Goal: Task Accomplishment & Management: Use online tool/utility

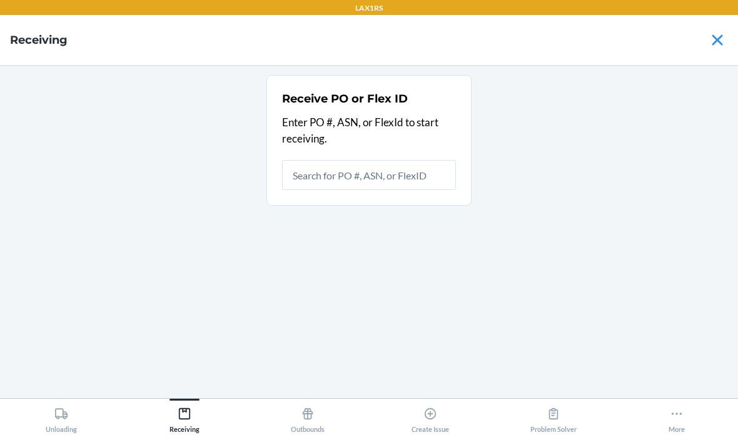
scroll to position [50, 0]
click at [64, 411] on icon at bounding box center [61, 414] width 14 height 14
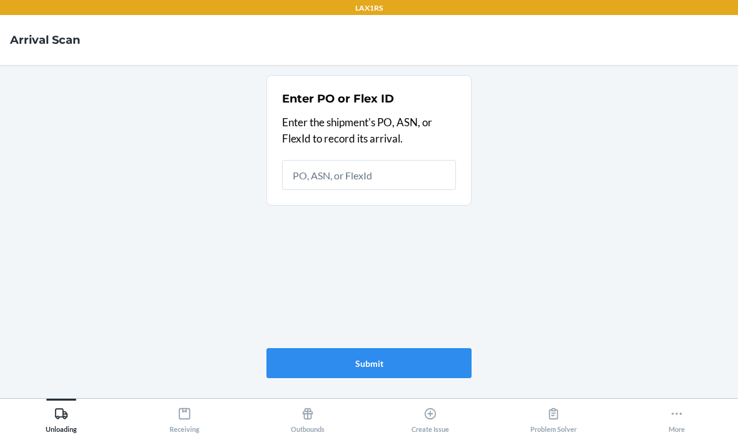
click at [175, 415] on div "Receiving" at bounding box center [184, 417] width 30 height 31
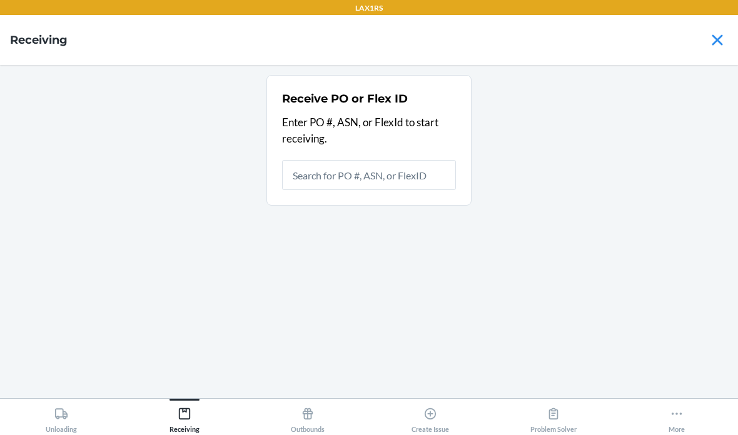
click at [383, 160] on input "text" at bounding box center [369, 175] width 174 height 30
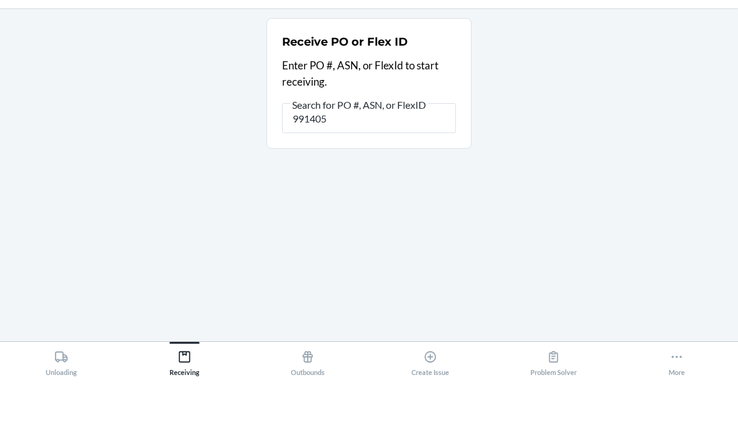
type input "9914059"
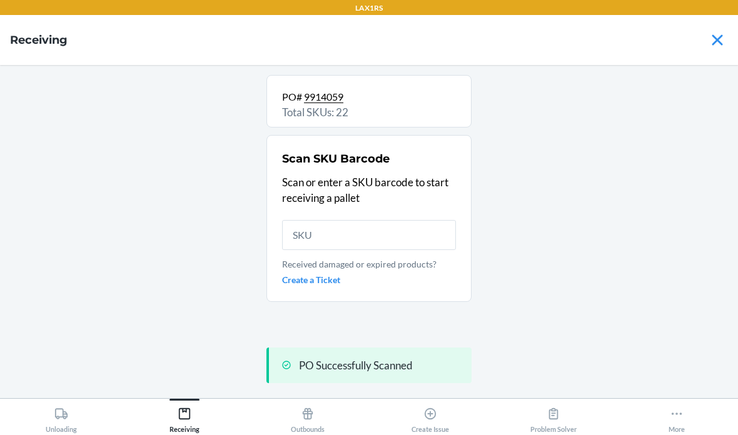
click at [370, 220] on input "text" at bounding box center [369, 235] width 174 height 30
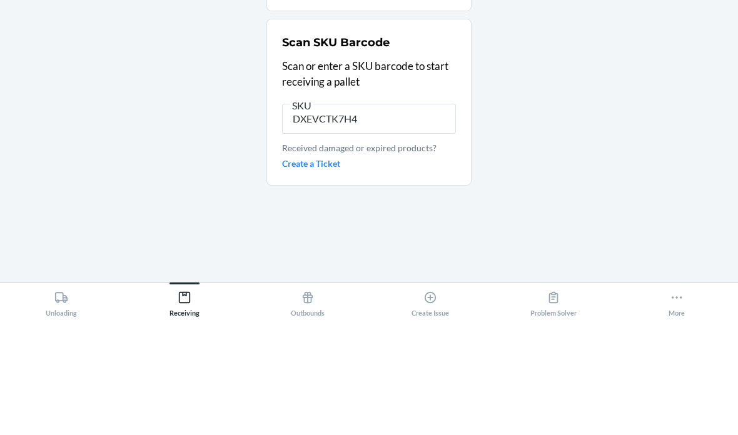
type input "DXEVCTK7H4G"
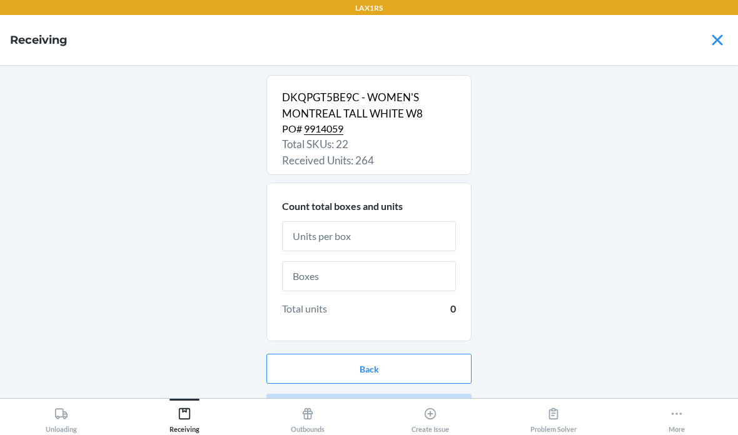
click at [409, 221] on input "text" at bounding box center [369, 236] width 174 height 30
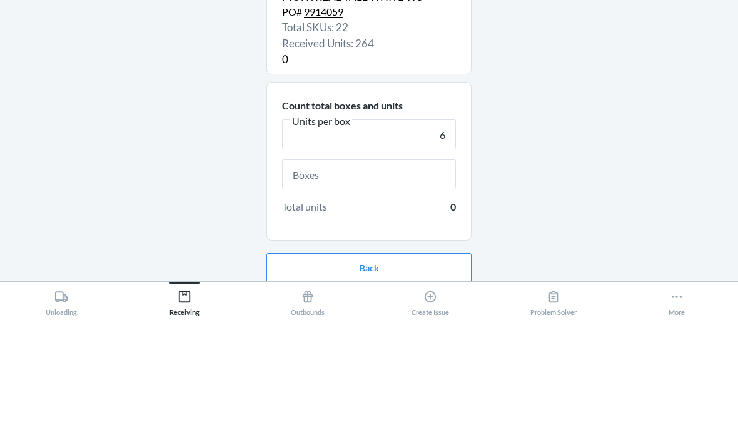
type input "6"
click at [414, 276] on input "text" at bounding box center [369, 291] width 174 height 30
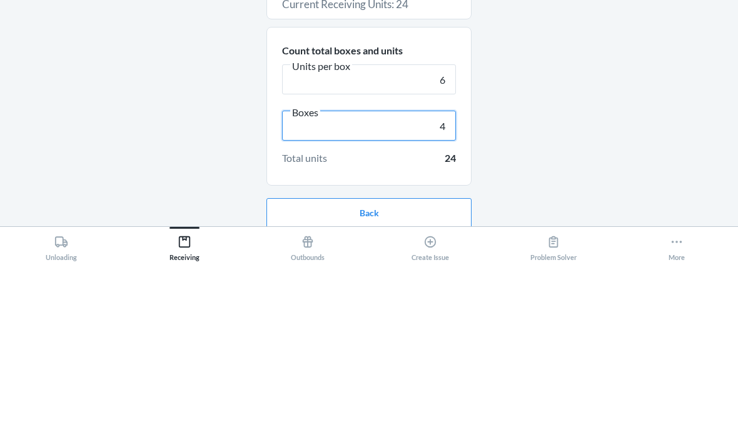
type input "4"
click at [580, 100] on div "DKQPGT5BE9C - WOMEN'S MONTREAL TALL WHITE W8 PO# 9914059 Total SKUs: 22 Receive…" at bounding box center [369, 231] width 718 height 313
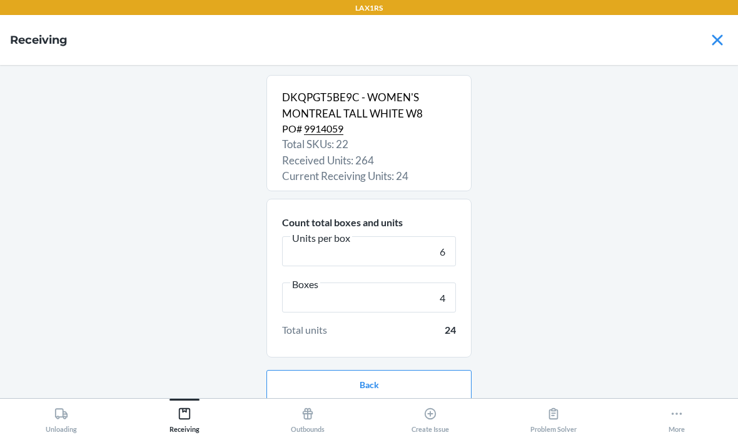
click at [428, 410] on button "Continue" at bounding box center [368, 425] width 205 height 30
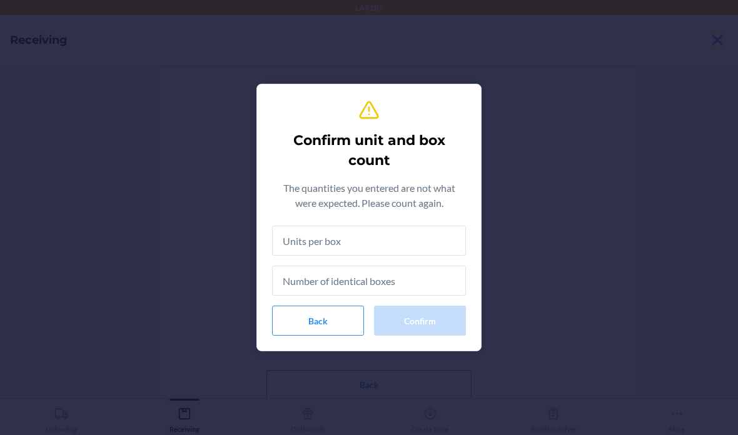
click at [427, 249] on input "text" at bounding box center [369, 241] width 194 height 30
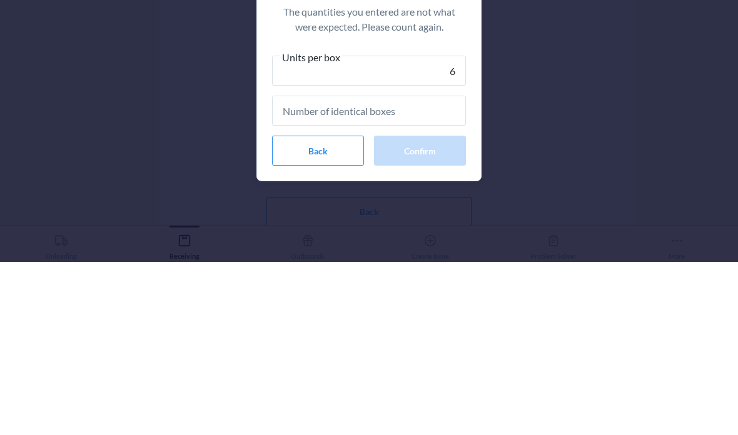
type input "6"
click at [444, 269] on input "text" at bounding box center [369, 284] width 194 height 30
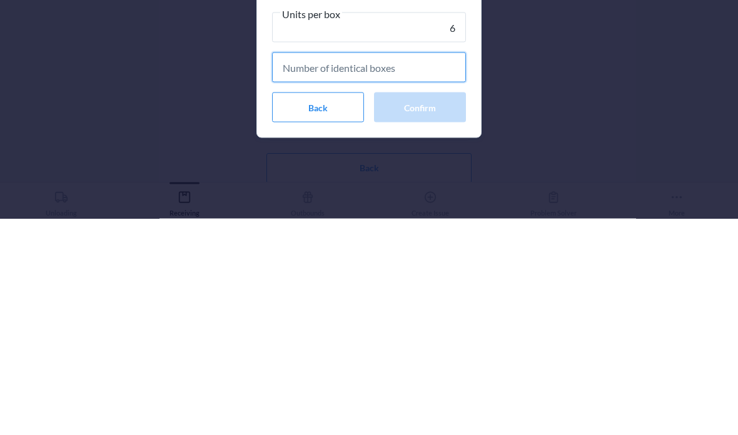
type input "4"
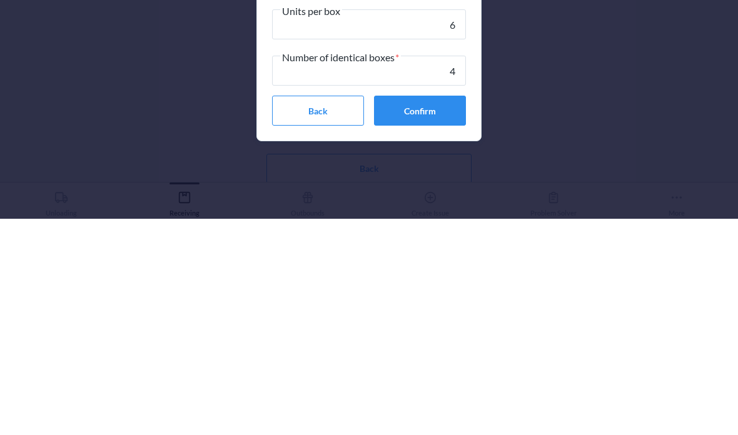
click at [443, 312] on button "Confirm" at bounding box center [420, 327] width 92 height 30
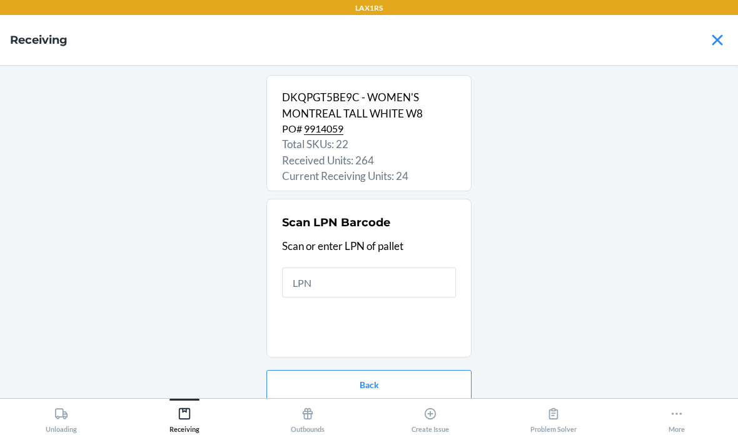
click at [389, 268] on input "text" at bounding box center [369, 283] width 174 height 30
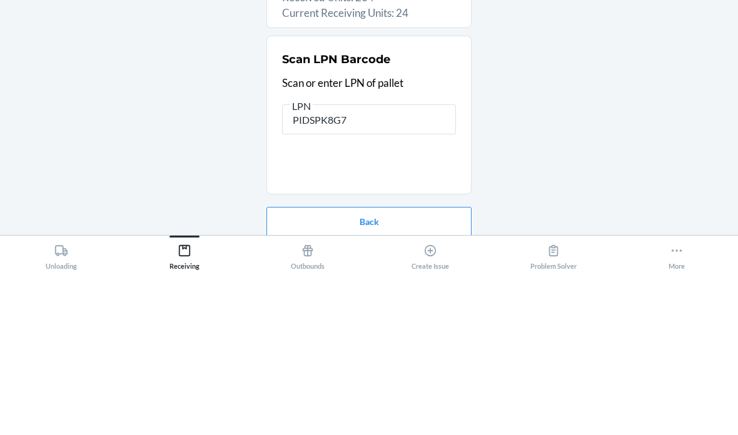
type input "PIDSPK8G7R"
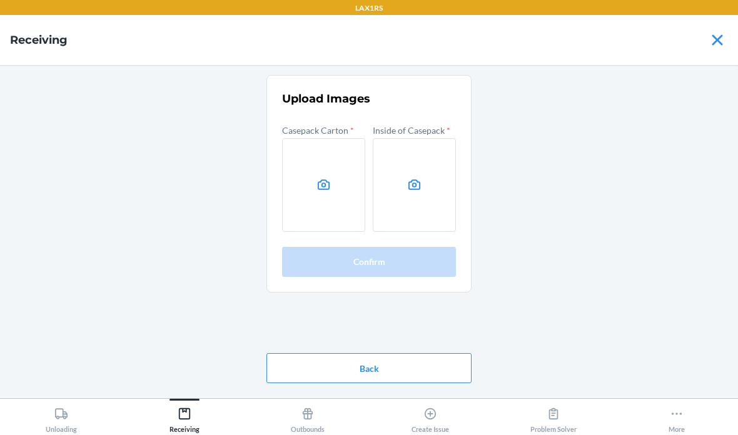
click at [321, 138] on label at bounding box center [323, 185] width 83 height 94
click at [0, 0] on input "file" at bounding box center [0, 0] width 0 height 0
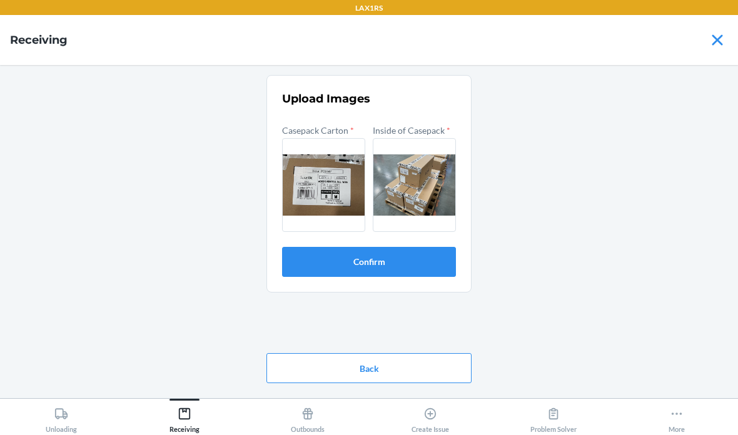
click at [420, 247] on button "Confirm" at bounding box center [369, 262] width 174 height 30
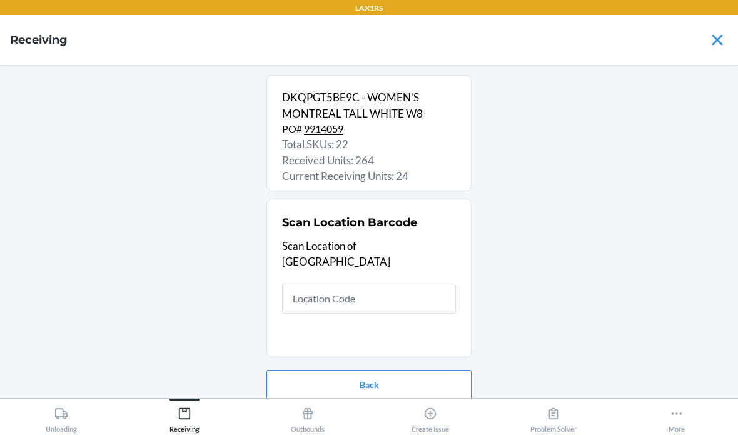
click at [394, 284] on input "text" at bounding box center [369, 299] width 174 height 30
click at [341, 284] on input "text" at bounding box center [369, 299] width 174 height 30
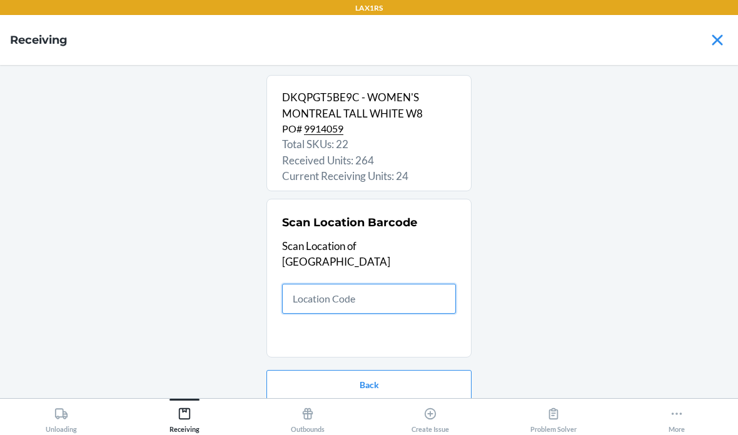
click at [340, 284] on input "text" at bounding box center [369, 299] width 174 height 30
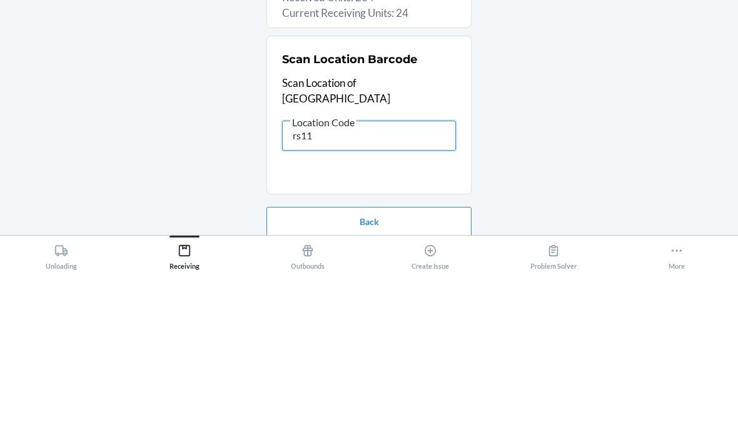
type input "rs114"
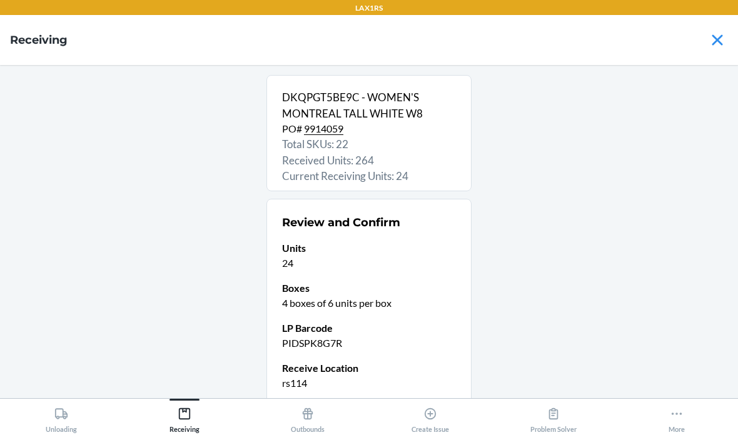
scroll to position [49, 0]
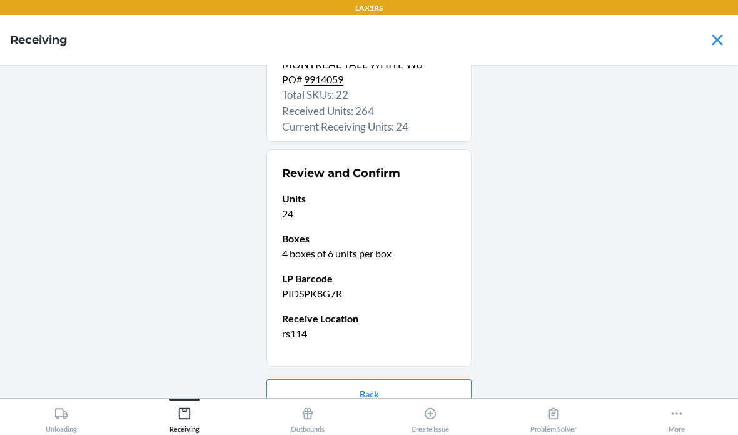
click at [391, 419] on button "Confirm receive" at bounding box center [368, 434] width 205 height 30
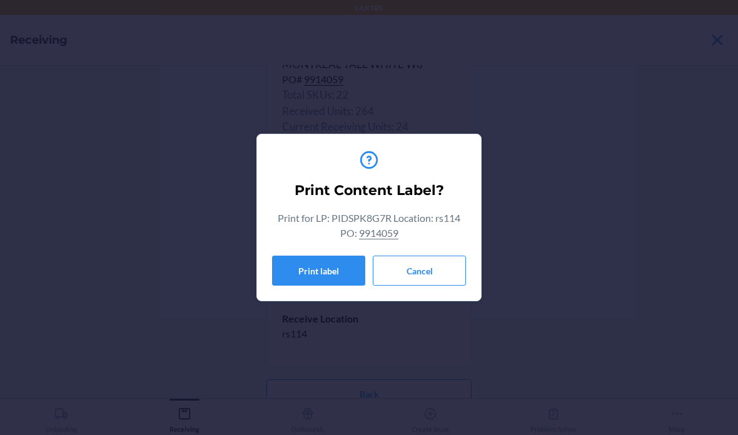
click at [434, 269] on button "Cancel" at bounding box center [419, 271] width 93 height 30
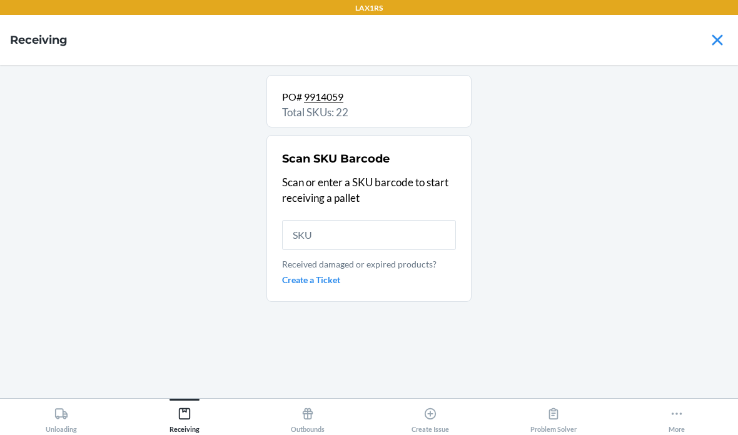
click at [348, 220] on input "text" at bounding box center [369, 235] width 174 height 30
click at [363, 220] on input "text" at bounding box center [369, 235] width 174 height 30
click at [343, 220] on input "text" at bounding box center [369, 235] width 174 height 30
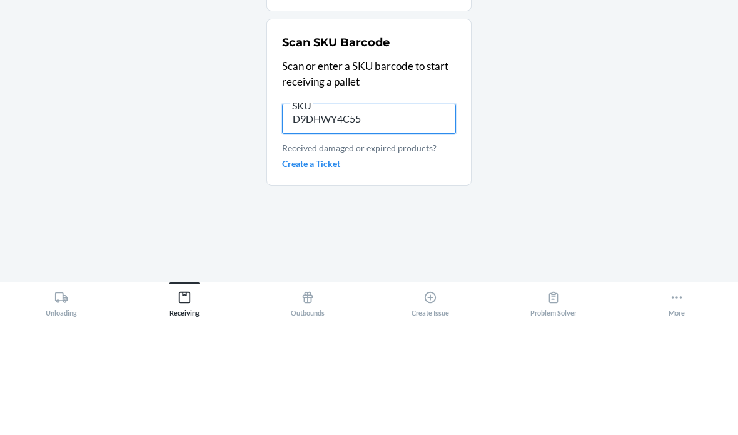
type input "D9DHWY4C557"
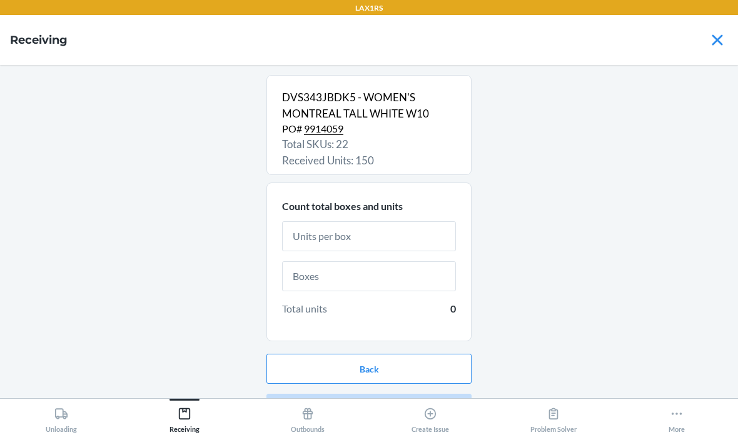
click at [410, 221] on input "text" at bounding box center [369, 236] width 174 height 30
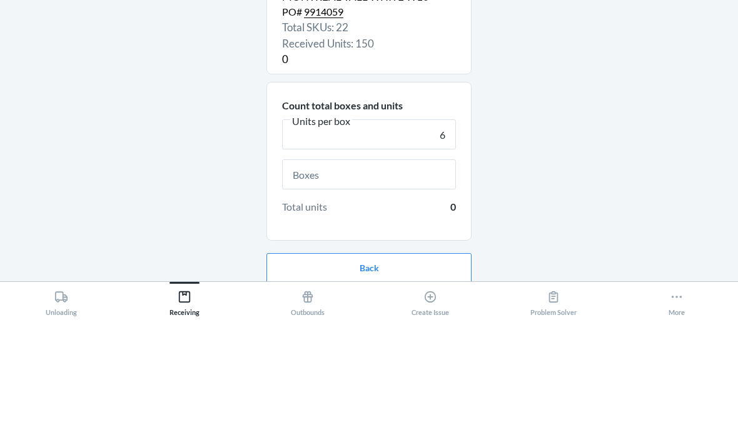
type input "6"
click at [400, 276] on input "text" at bounding box center [369, 291] width 174 height 30
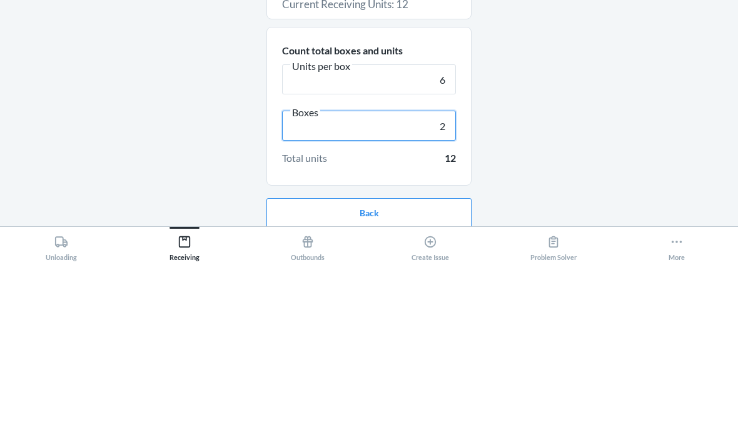
type input "2"
click at [614, 98] on div "DVS343JBDK5 - WOMEN'S MONTREAL TALL WHITE W10 PO# 9914059 Total SKUs: 22 Receiv…" at bounding box center [369, 231] width 718 height 313
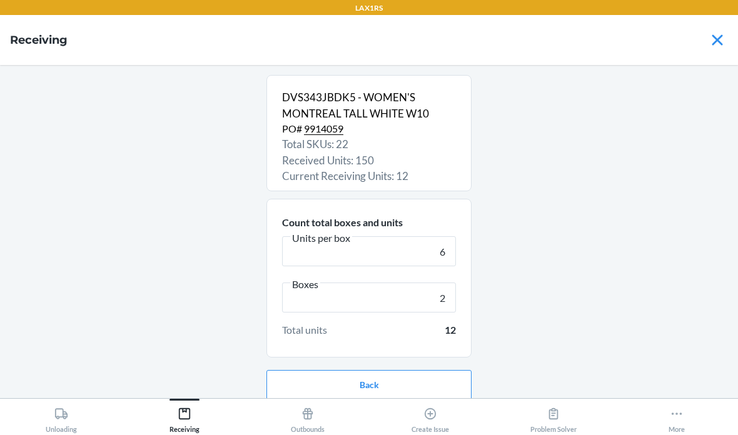
click at [441, 410] on button "Continue" at bounding box center [368, 425] width 205 height 30
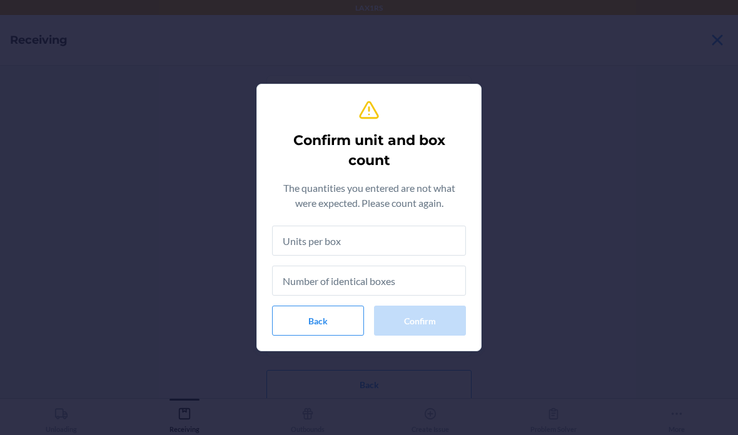
click at [428, 235] on input "text" at bounding box center [369, 241] width 194 height 30
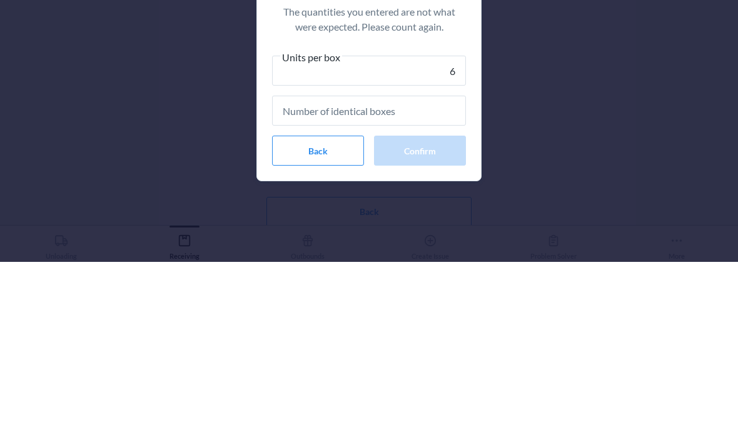
type input "6"
click at [432, 269] on input "text" at bounding box center [369, 284] width 194 height 30
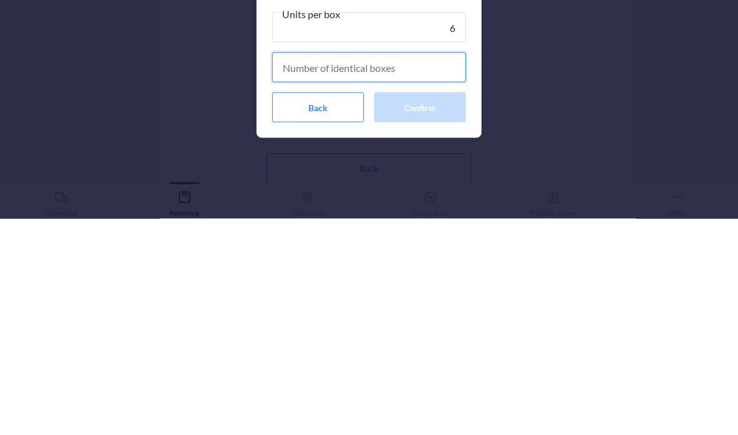
type input "2"
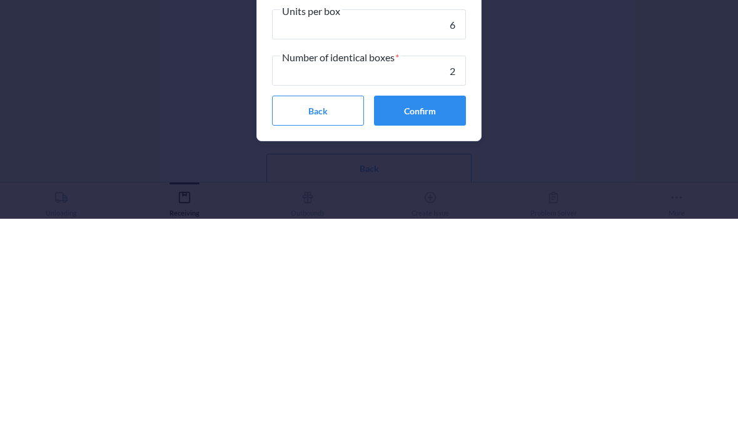
click at [447, 312] on button "Confirm" at bounding box center [420, 327] width 92 height 30
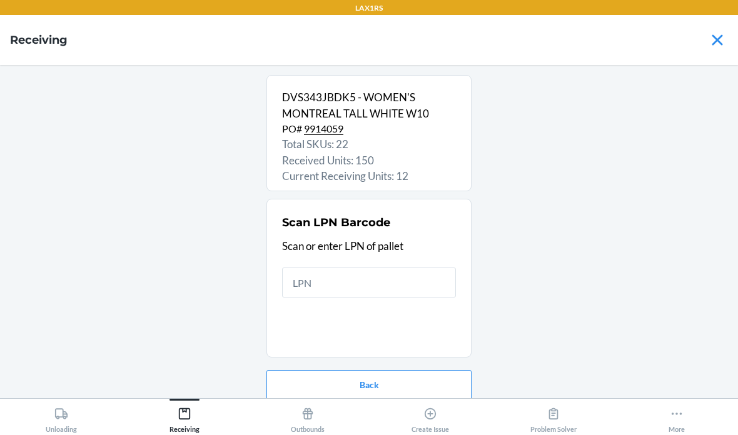
click at [391, 268] on input "text" at bounding box center [369, 283] width 174 height 30
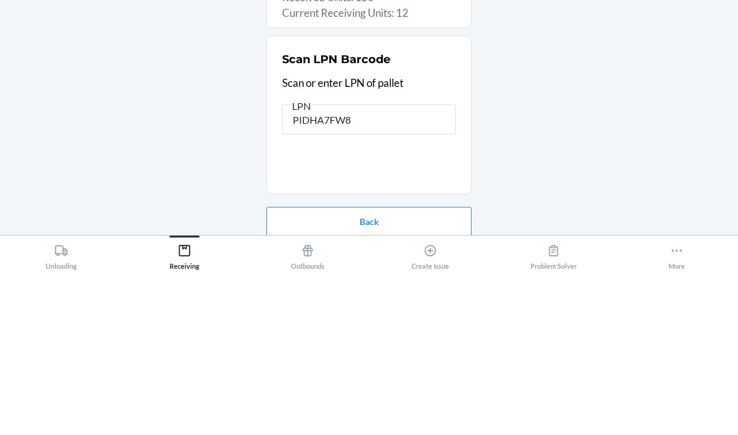
type input "PIDHA7FW8U"
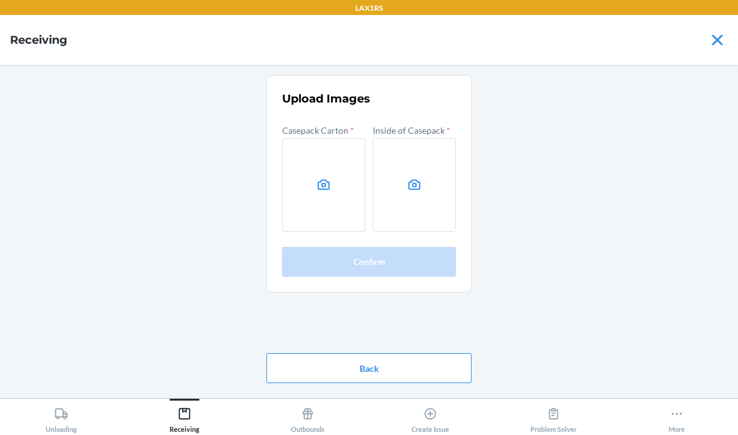
click at [334, 138] on label at bounding box center [323, 185] width 83 height 94
click at [0, 0] on input "file" at bounding box center [0, 0] width 0 height 0
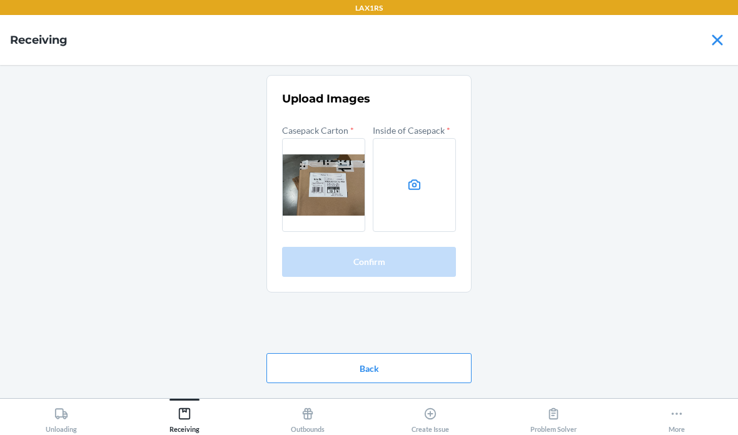
click at [418, 146] on label at bounding box center [414, 185] width 83 height 94
click at [0, 0] on input "file" at bounding box center [0, 0] width 0 height 0
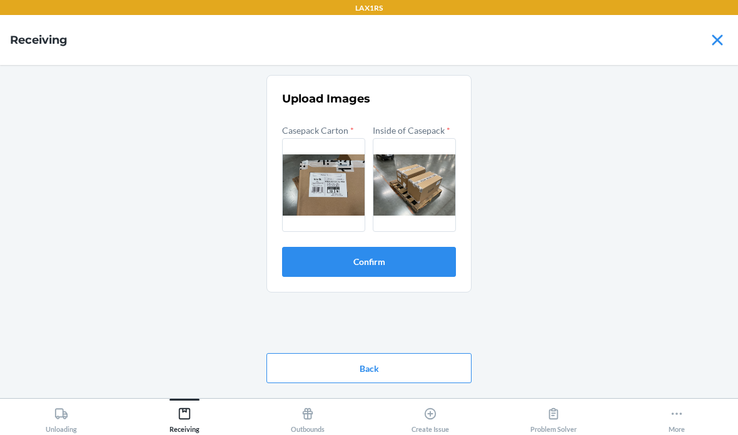
click at [418, 247] on button "Confirm" at bounding box center [369, 262] width 174 height 30
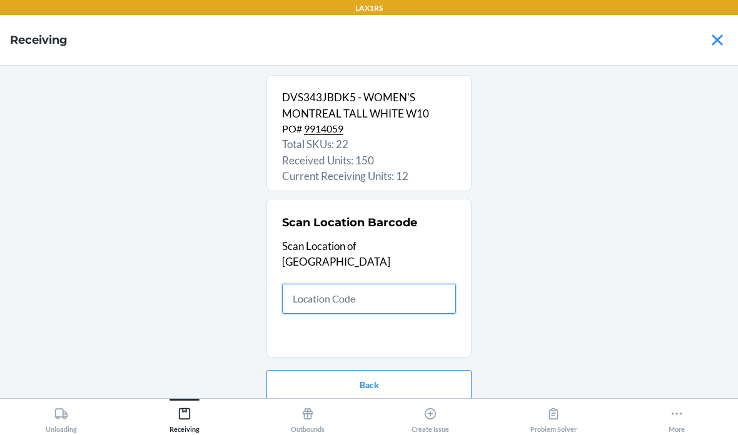
click at [365, 284] on input "text" at bounding box center [369, 299] width 174 height 30
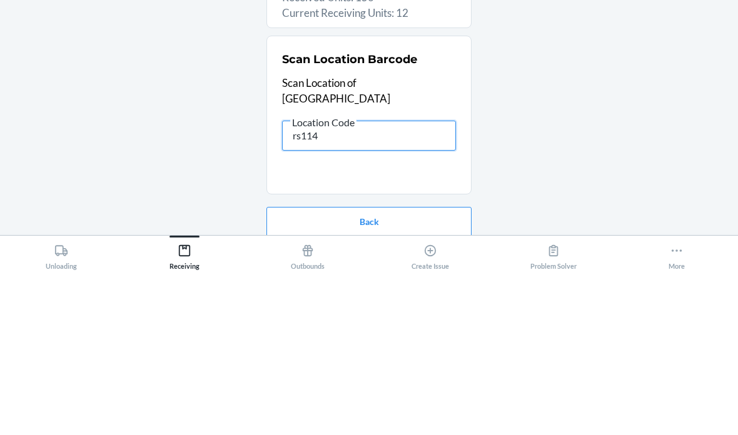
type input "rs114"
click at [585, 91] on div "DVS343JBDK5 - WOMEN'S MONTREAL TALL WHITE W10 PO# 9914059 Total SKUs: 22 Receiv…" at bounding box center [369, 231] width 718 height 313
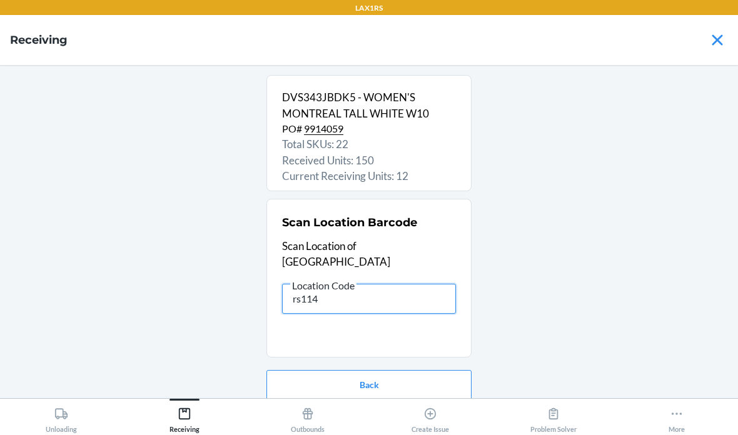
click at [426, 284] on input "rs114" at bounding box center [369, 299] width 174 height 30
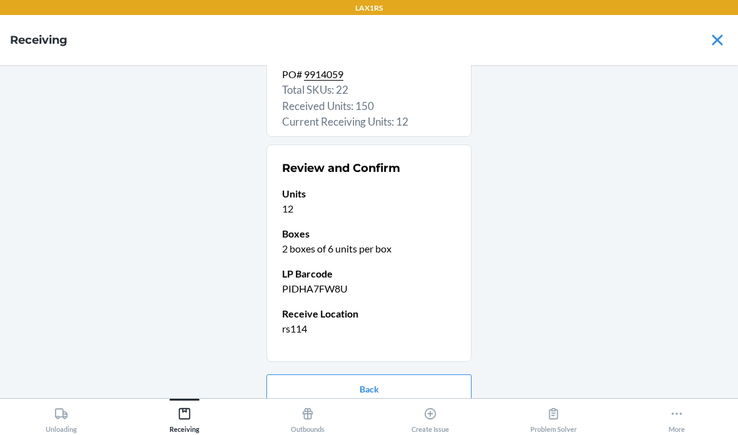
scroll to position [54, 0]
click at [433, 415] on button "Confirm receive" at bounding box center [368, 430] width 205 height 30
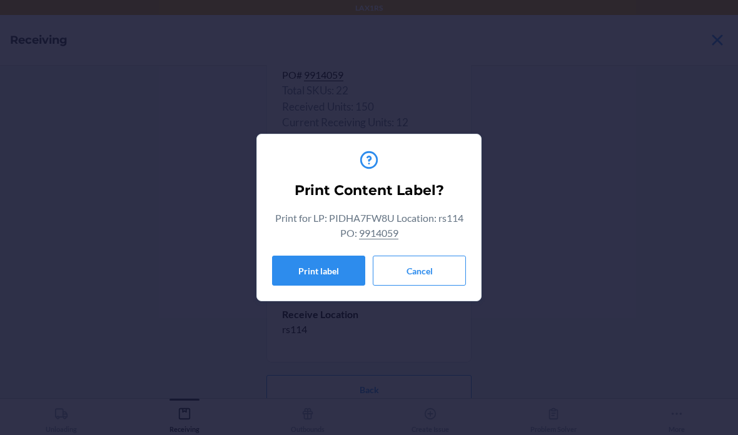
click at [429, 263] on button "Cancel" at bounding box center [419, 271] width 93 height 30
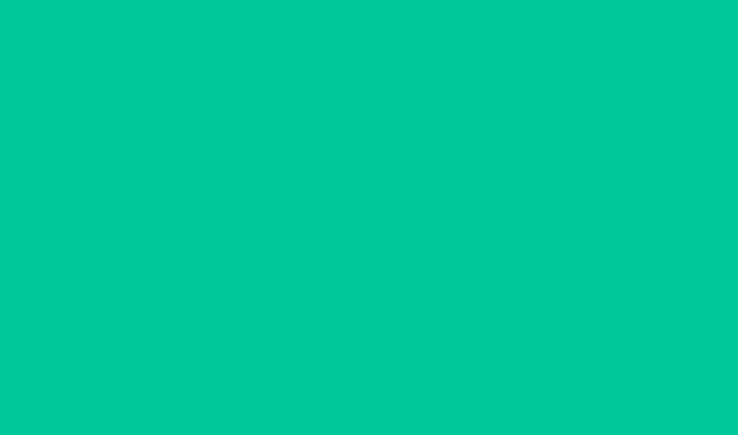
scroll to position [0, 0]
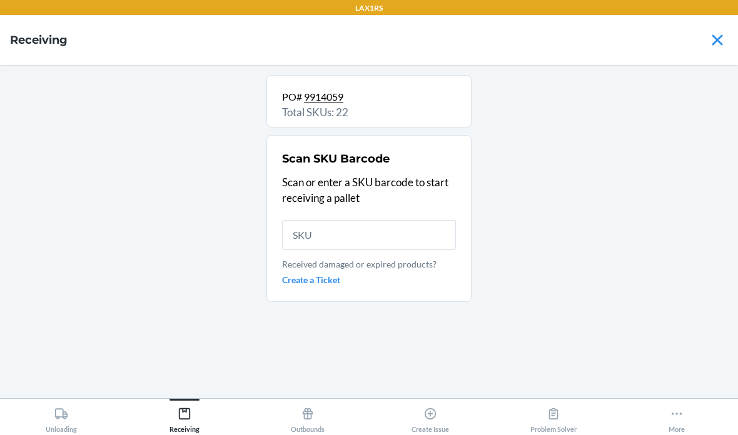
click at [60, 418] on icon at bounding box center [61, 414] width 14 height 14
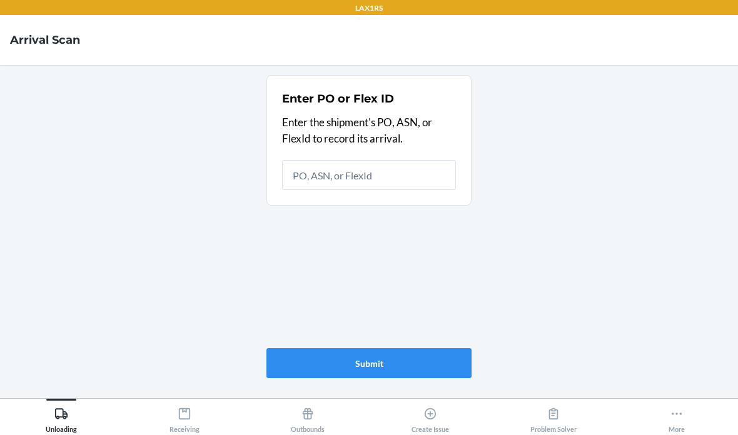
click at [184, 411] on icon at bounding box center [184, 413] width 11 height 11
